Goal: Purchase product/service

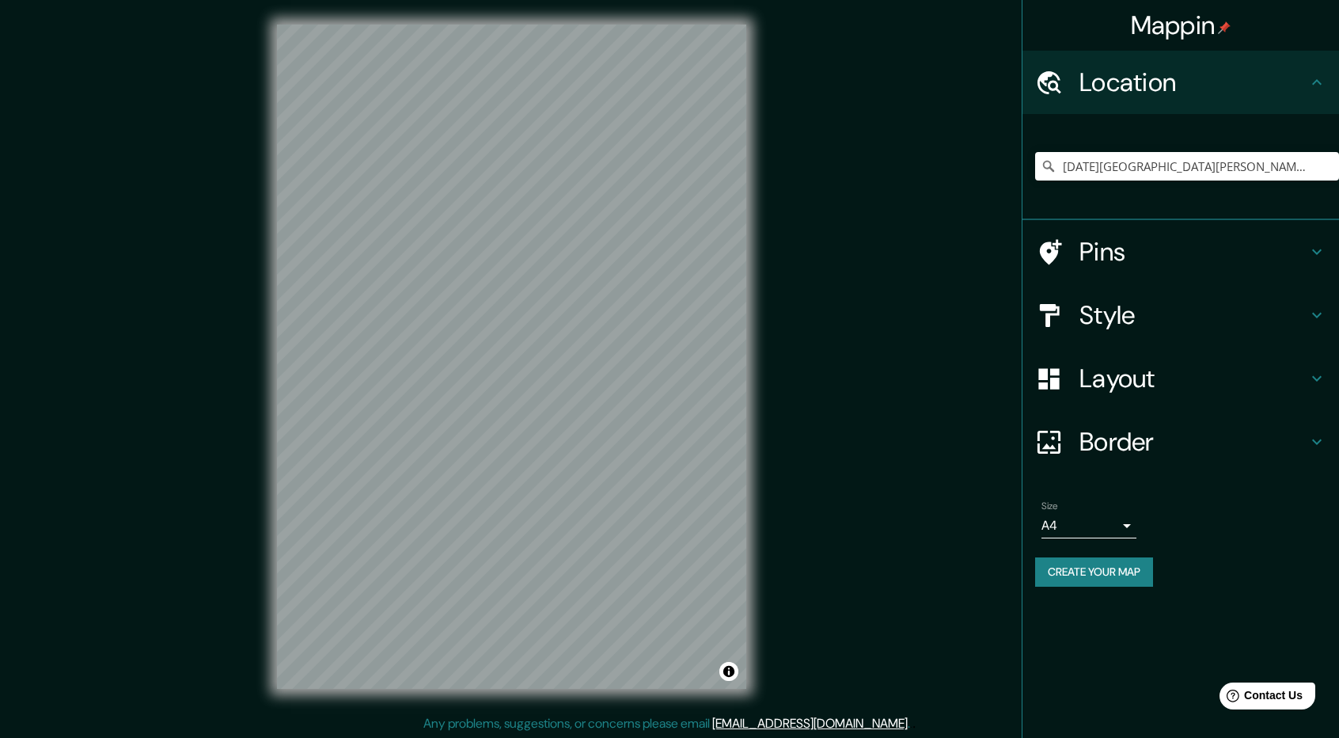
click at [1315, 313] on icon at bounding box center [1317, 315] width 19 height 19
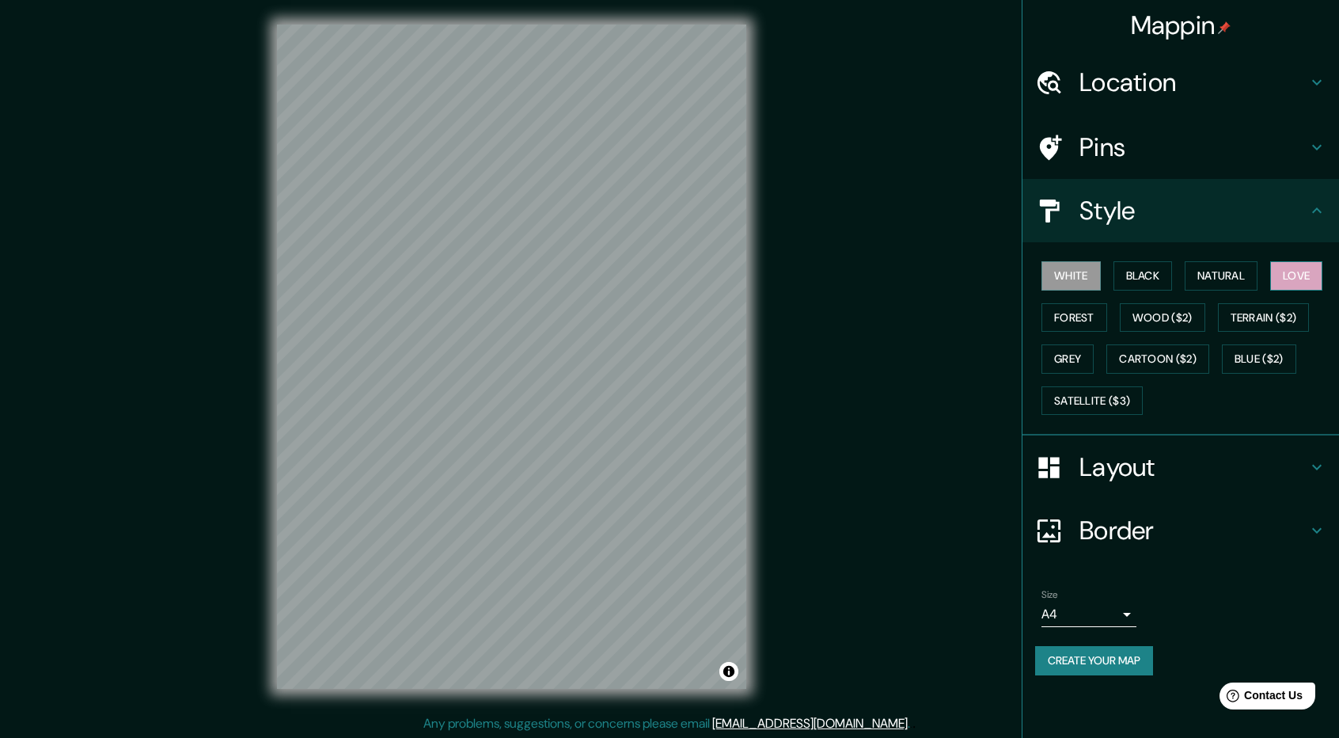
click at [1288, 271] on button "Love" at bounding box center [1296, 275] width 52 height 29
click at [1097, 317] on button "Forest" at bounding box center [1075, 317] width 66 height 29
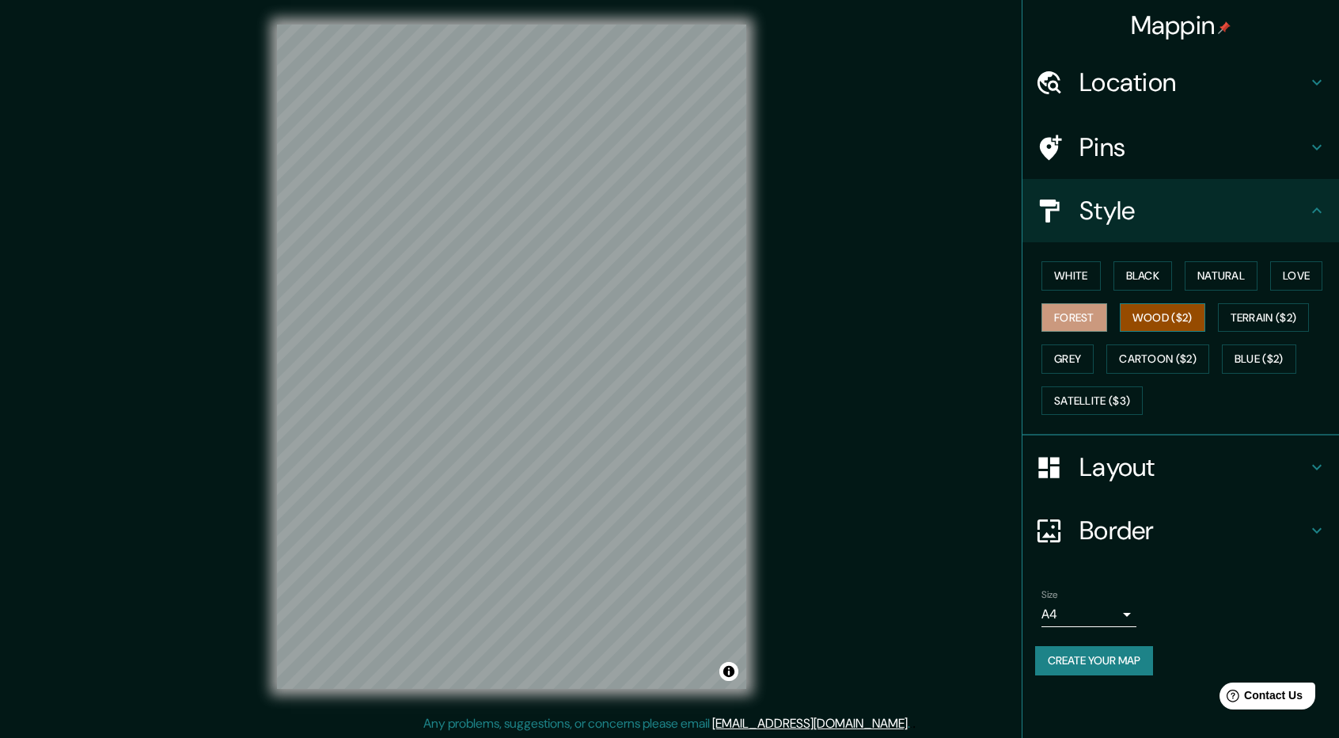
click at [1179, 327] on button "Wood ($2)" at bounding box center [1162, 317] width 85 height 29
click at [1281, 320] on button "Terrain ($2)" at bounding box center [1264, 317] width 92 height 29
click at [1067, 362] on button "Grey" at bounding box center [1068, 358] width 52 height 29
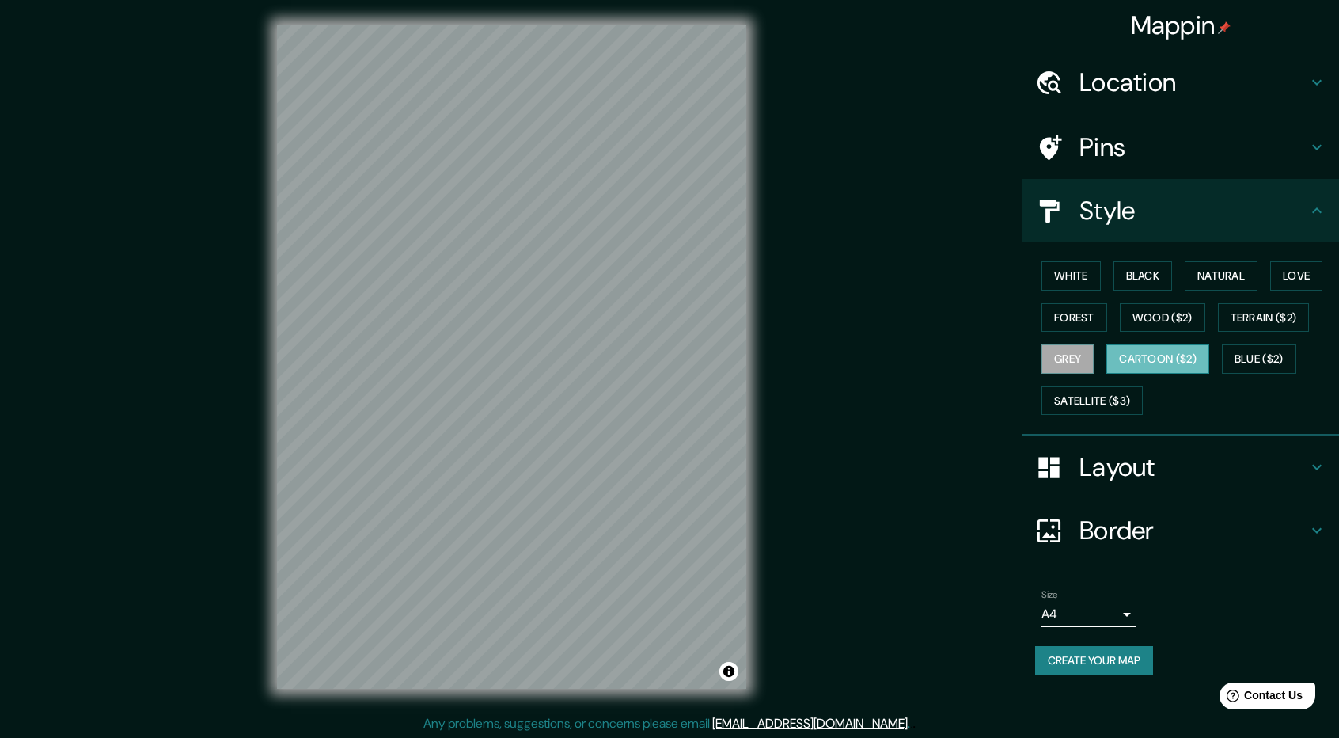
click at [1156, 354] on button "Cartoon ($2)" at bounding box center [1157, 358] width 103 height 29
click at [1244, 360] on button "Blue ($2)" at bounding box center [1259, 358] width 74 height 29
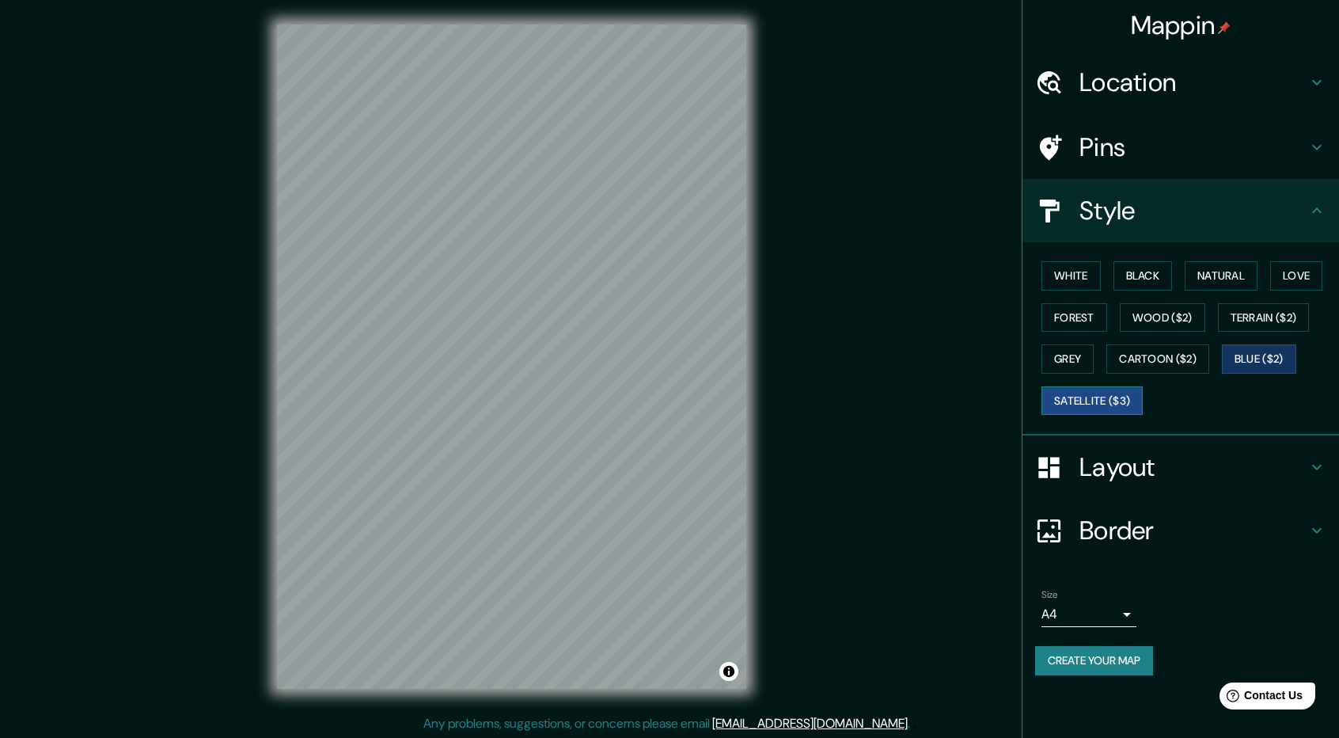
click at [1107, 398] on button "Satellite ($3)" at bounding box center [1092, 400] width 101 height 29
click at [1306, 273] on button "Love" at bounding box center [1296, 275] width 52 height 29
